Goal: Task Accomplishment & Management: Manage account settings

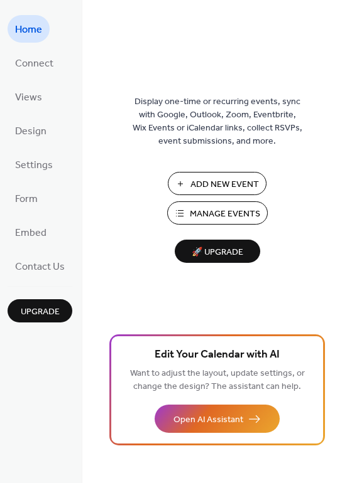
click at [208, 211] on span "Manage Events" at bounding box center [225, 214] width 70 height 13
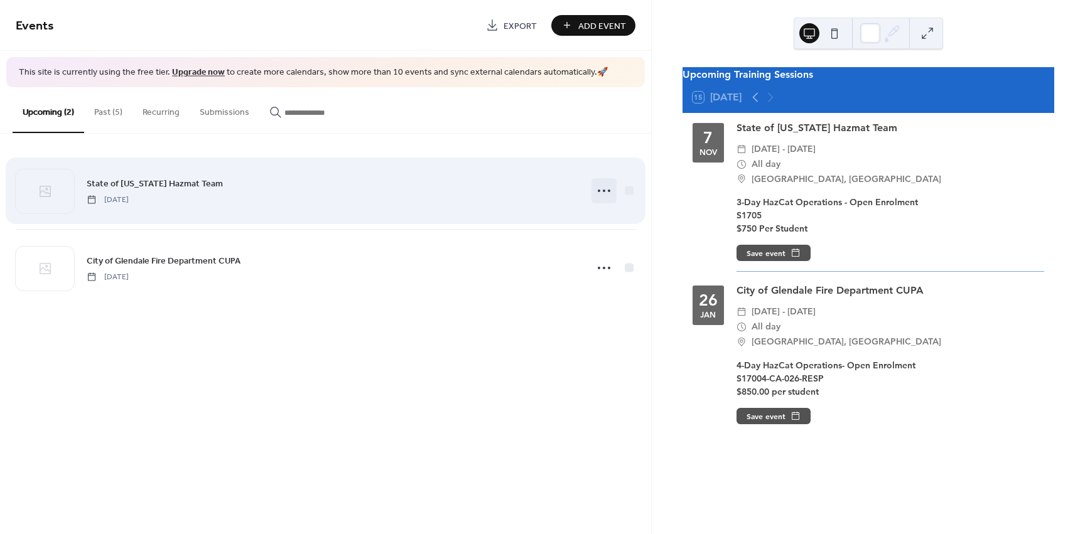
click at [603, 191] on circle at bounding box center [604, 191] width 3 height 3
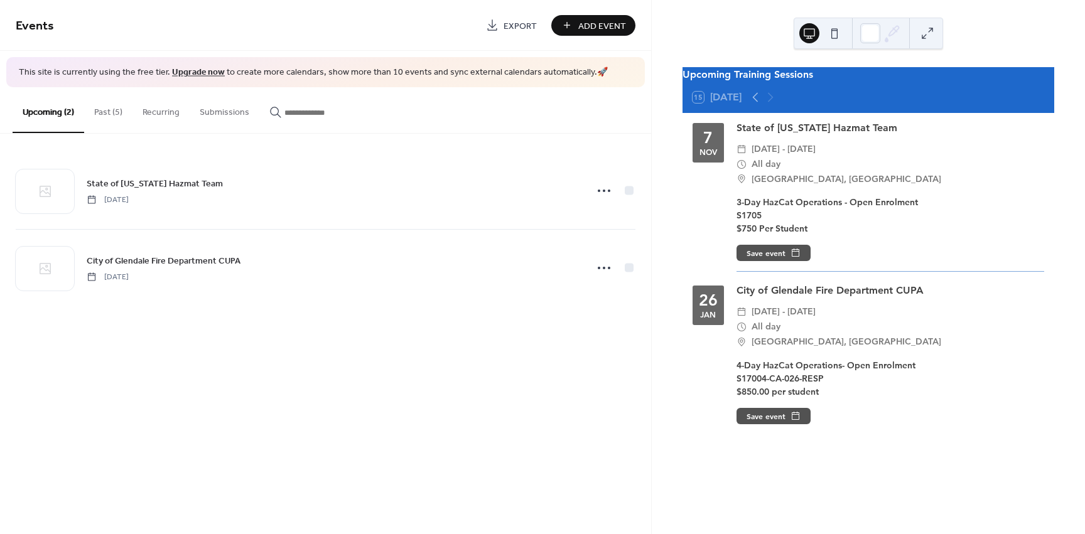
click at [104, 109] on button "Past (5)" at bounding box center [108, 109] width 48 height 45
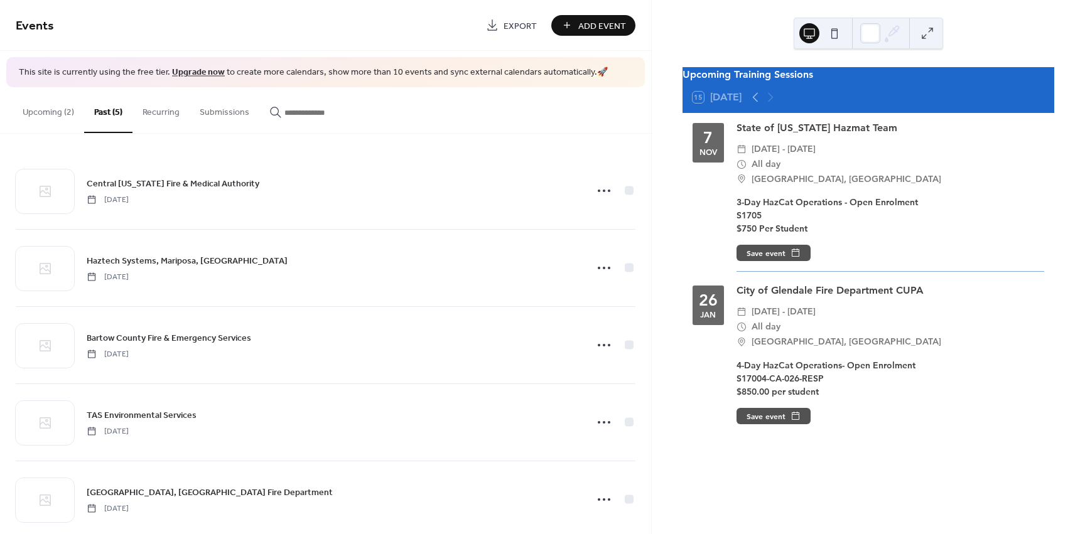
click at [40, 114] on button "Upcoming (2)" at bounding box center [49, 109] width 72 height 45
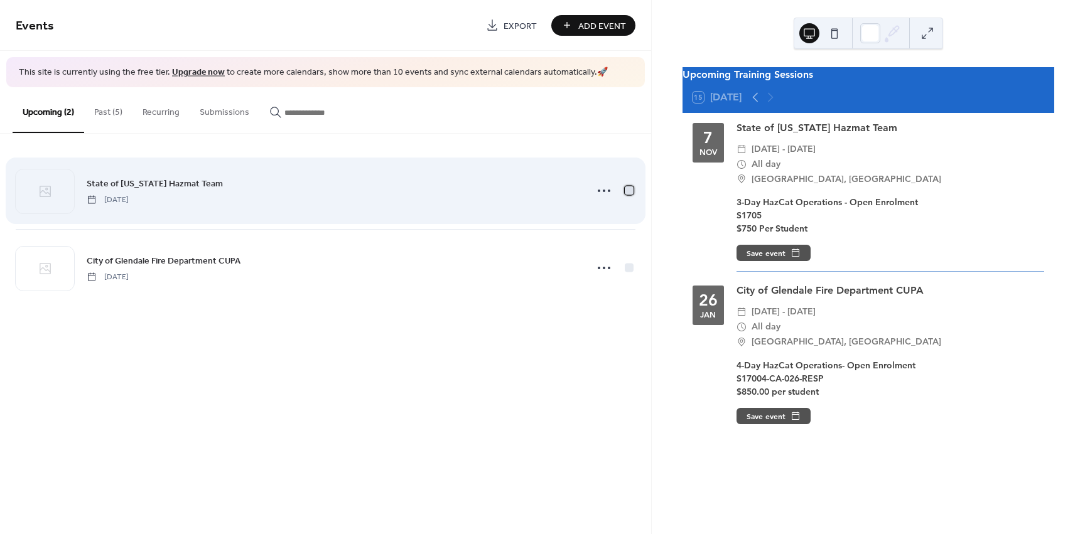
click at [629, 189] on div at bounding box center [629, 190] width 9 height 9
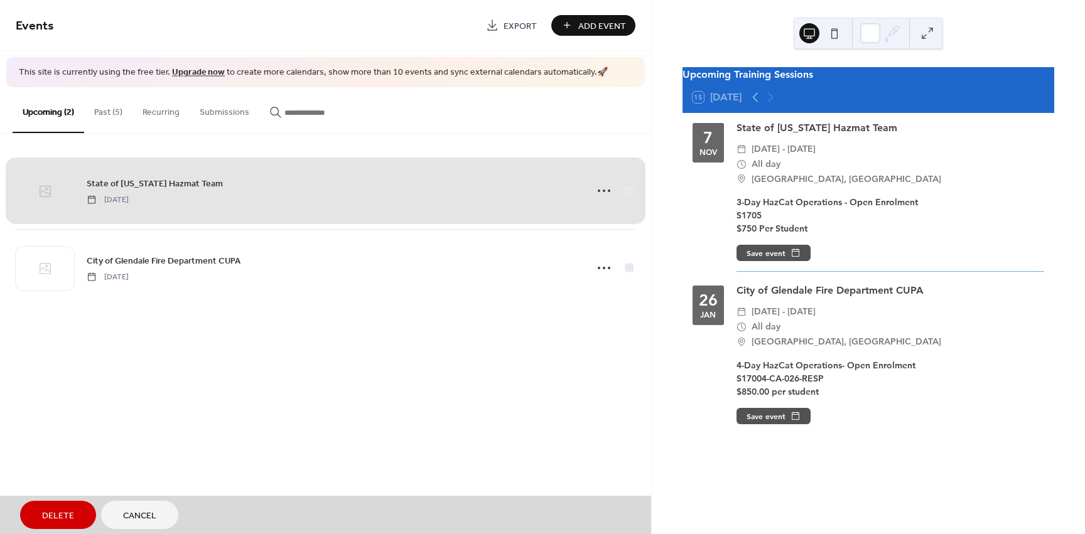
drag, startPoint x: 527, startPoint y: 198, endPoint x: 500, endPoint y: 196, distance: 27.1
click at [500, 196] on div "State of [US_STATE] Hazmat Team [DATE]" at bounding box center [326, 191] width 620 height 77
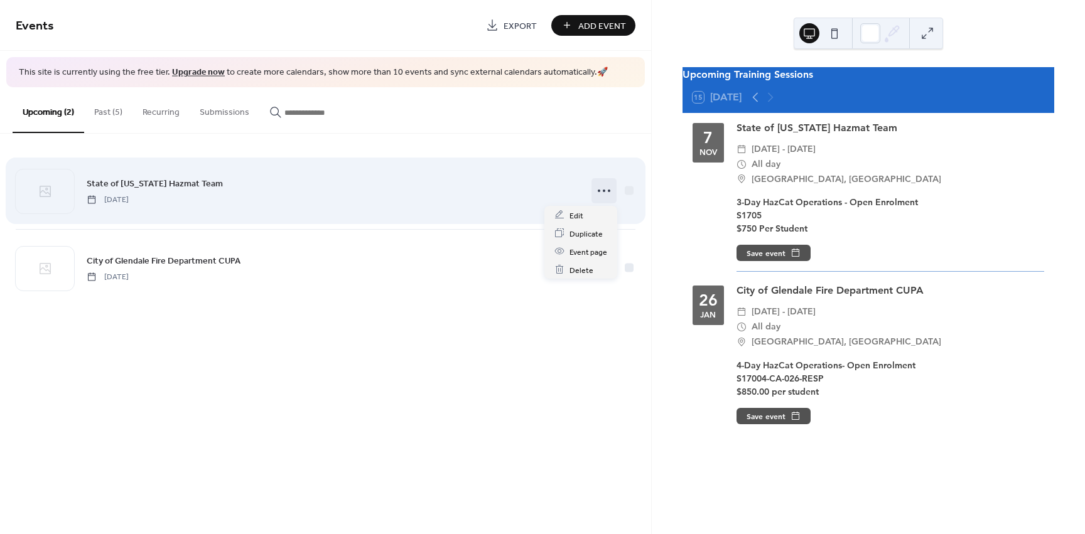
click at [608, 191] on circle at bounding box center [609, 191] width 3 height 3
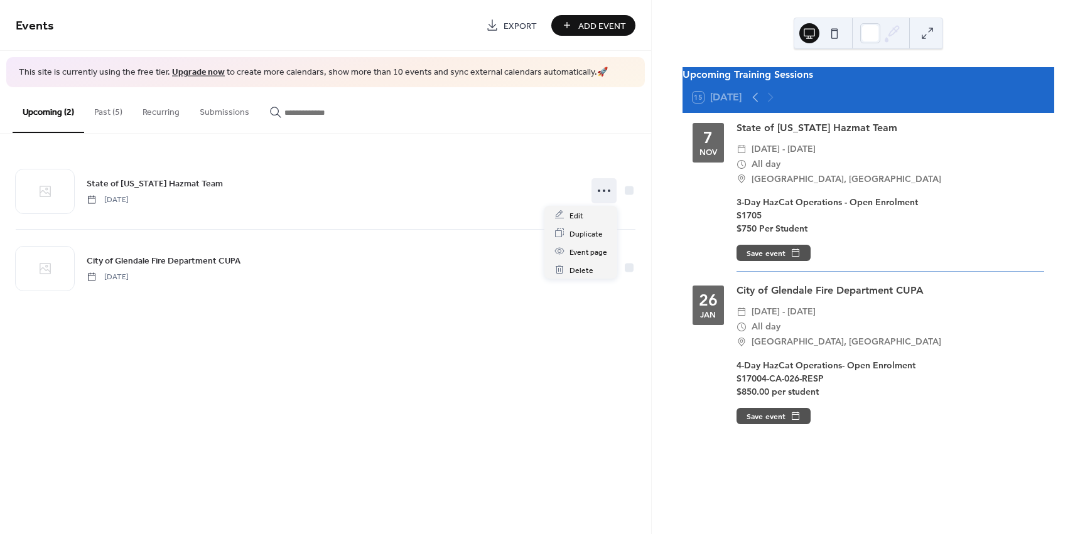
click at [488, 123] on div "Upcoming (2) Past (5) Recurring Submissions" at bounding box center [325, 110] width 651 height 46
click at [107, 107] on button "Past (5)" at bounding box center [108, 109] width 48 height 45
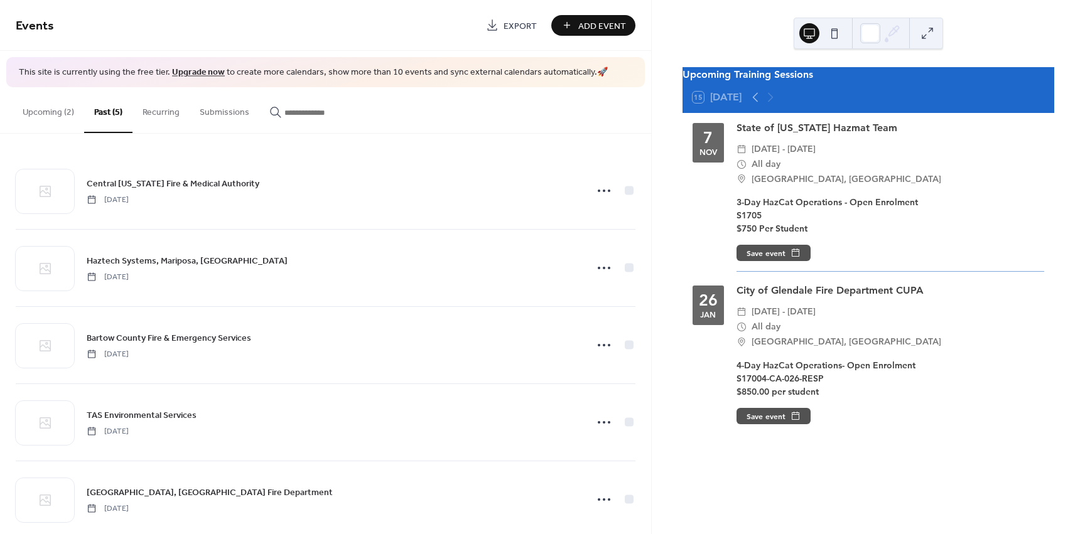
click at [67, 117] on button "Upcoming (2)" at bounding box center [49, 109] width 72 height 45
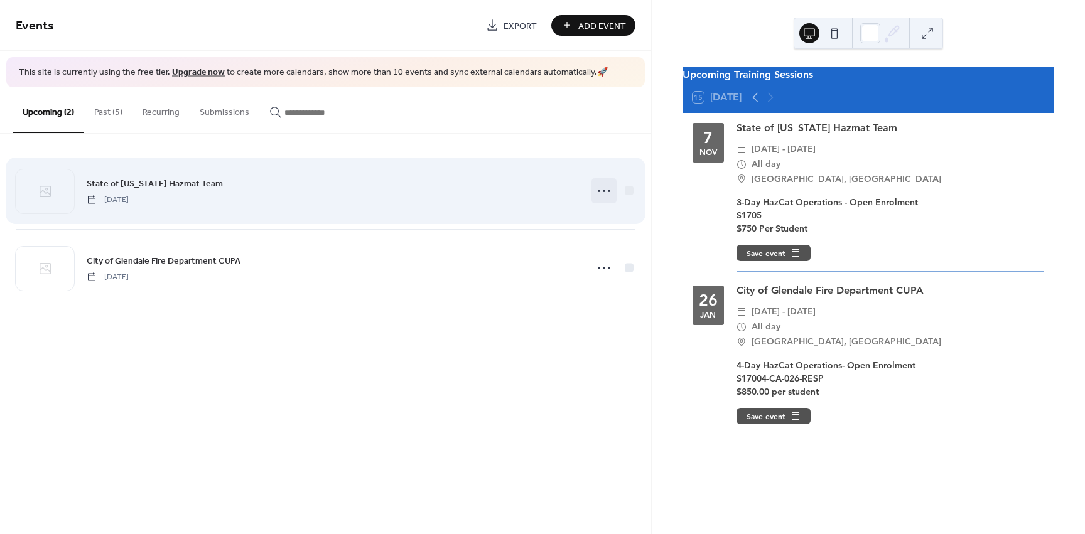
click at [608, 193] on icon at bounding box center [604, 191] width 20 height 20
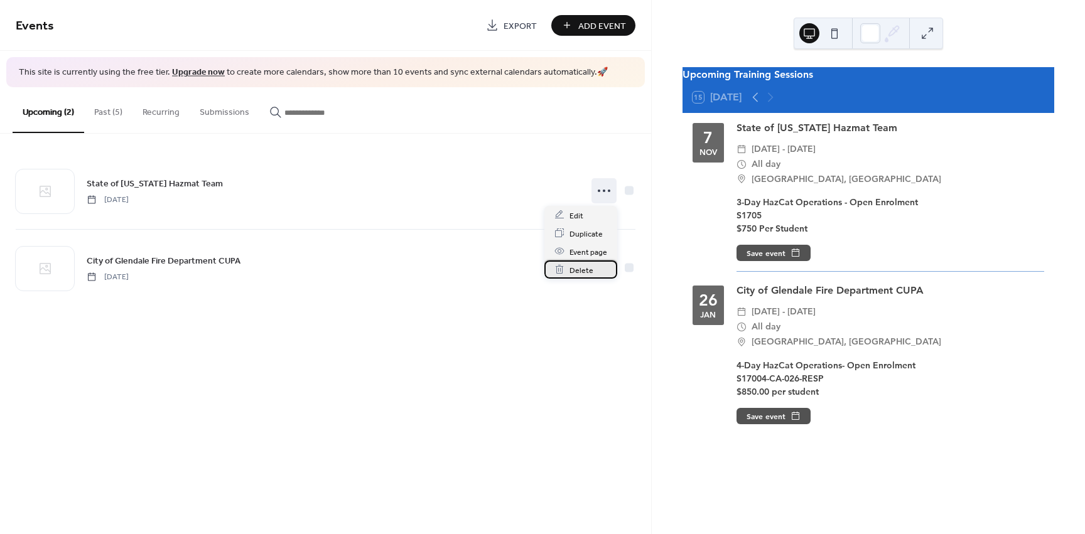
click at [588, 267] on span "Delete" at bounding box center [581, 270] width 24 height 13
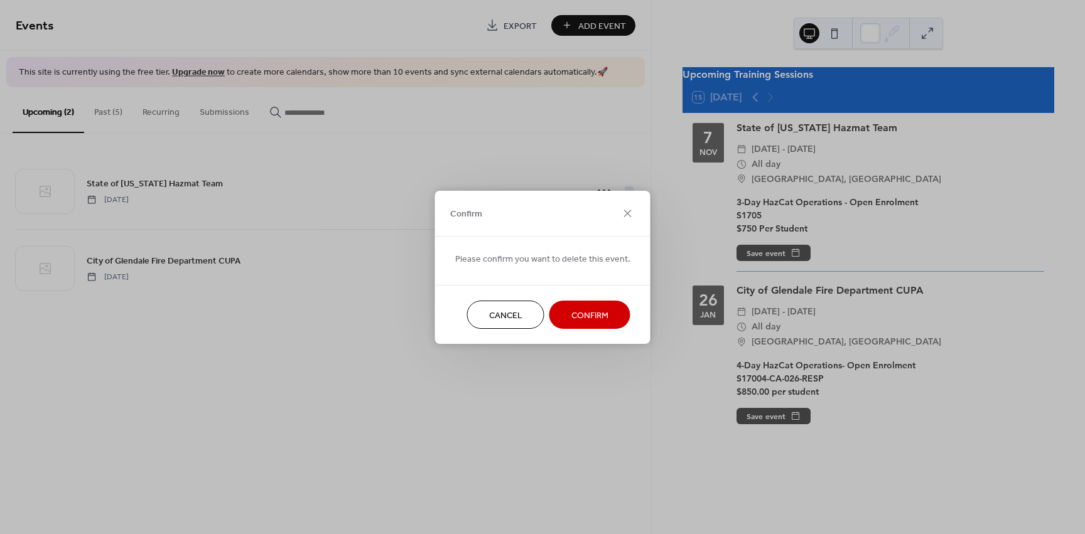
click at [594, 318] on span "Confirm" at bounding box center [589, 315] width 37 height 13
